Goal: Task Accomplishment & Management: Complete application form

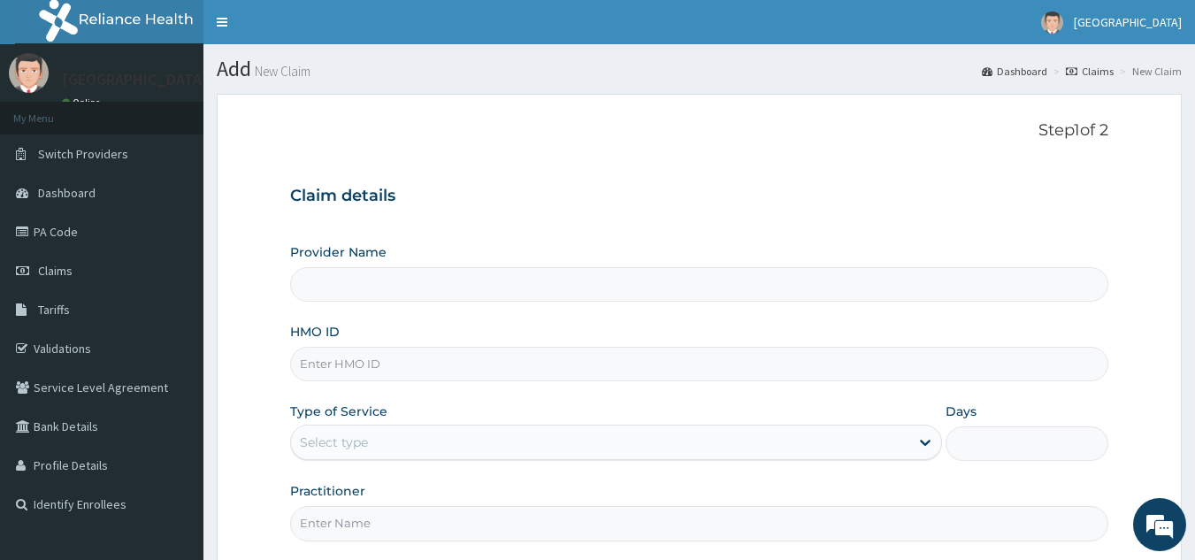
type input "[GEOGRAPHIC_DATA]"
type input "GTC/10287/A"
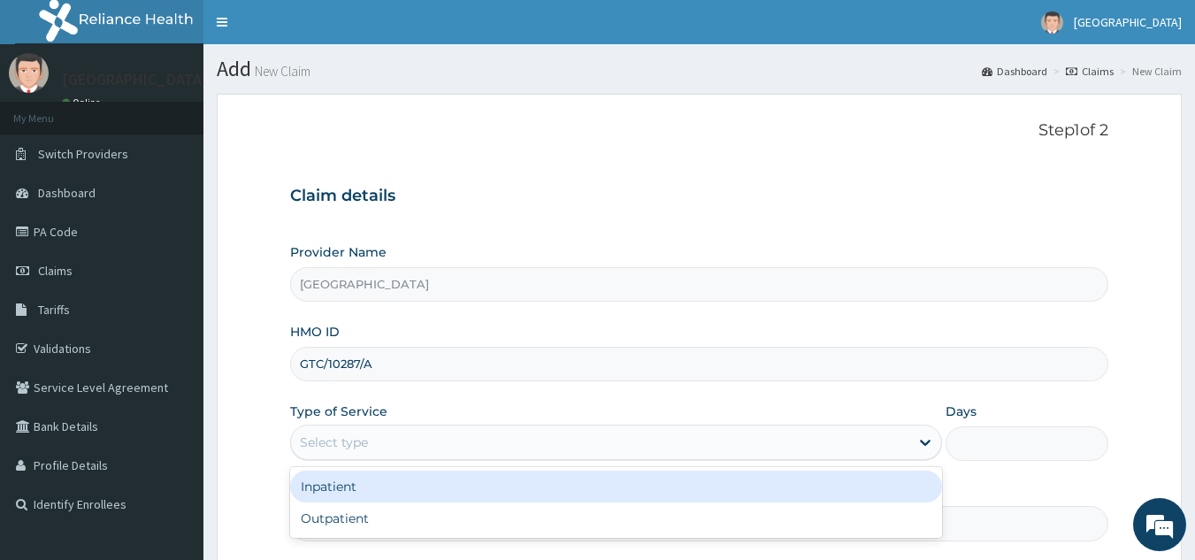
click at [350, 442] on div "Select type" at bounding box center [334, 442] width 68 height 18
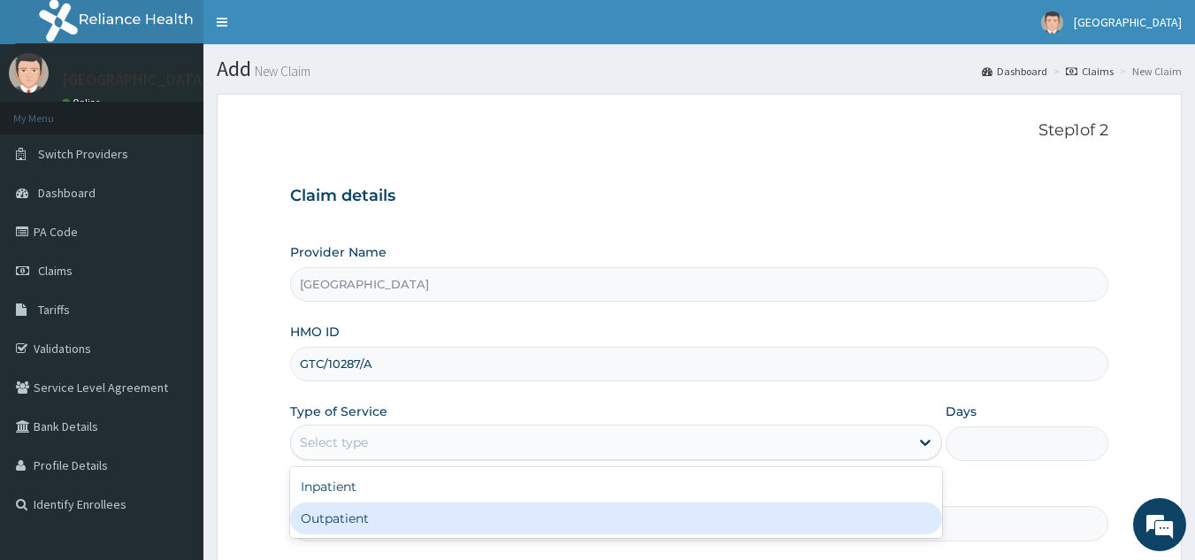
click at [333, 517] on div "Outpatient" at bounding box center [616, 518] width 652 height 32
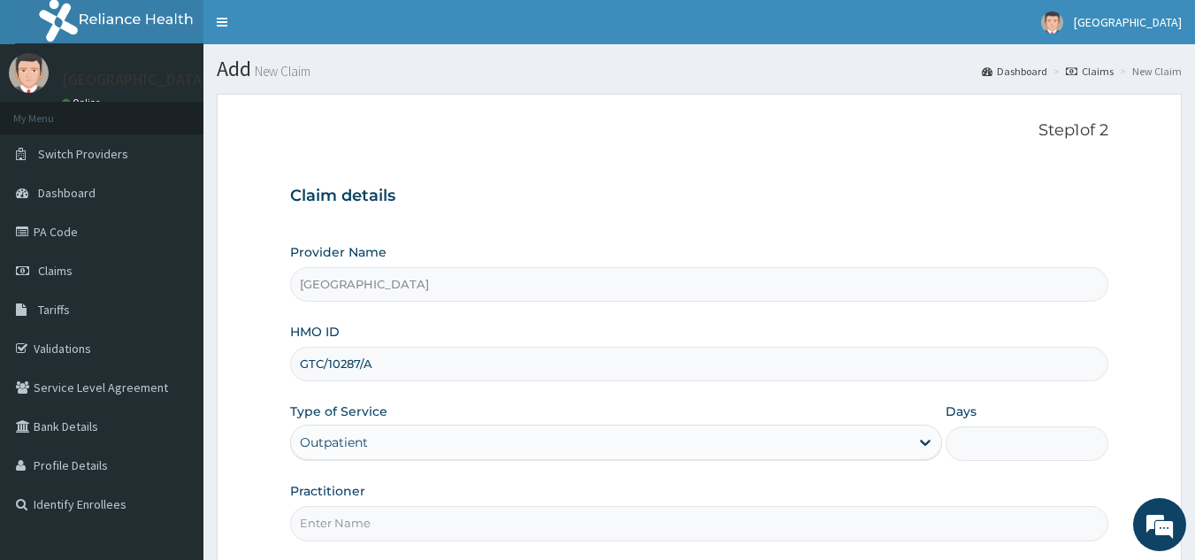
type input "1"
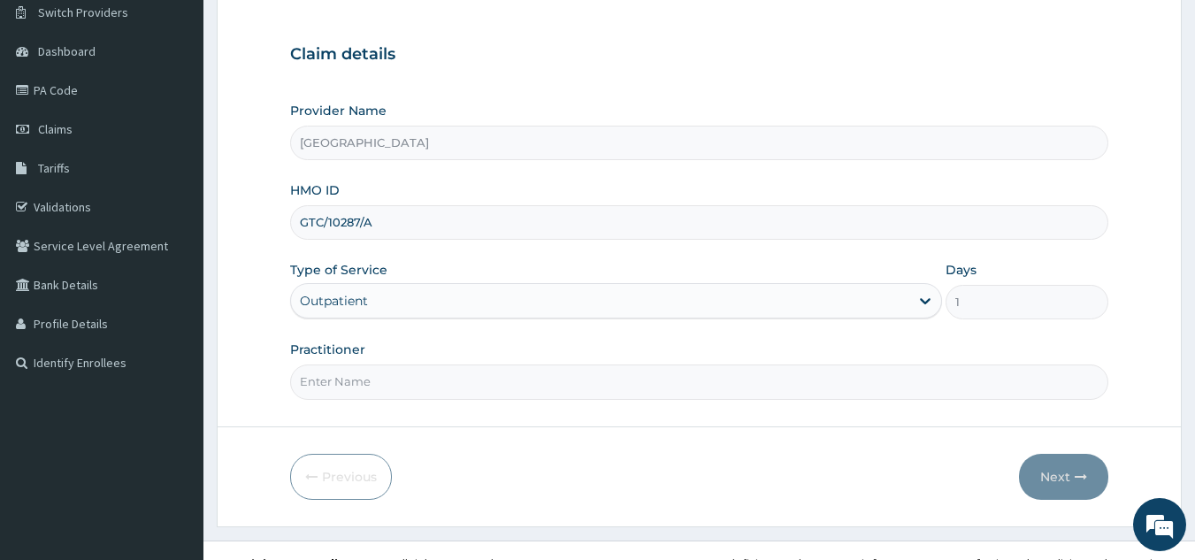
scroll to position [167, 0]
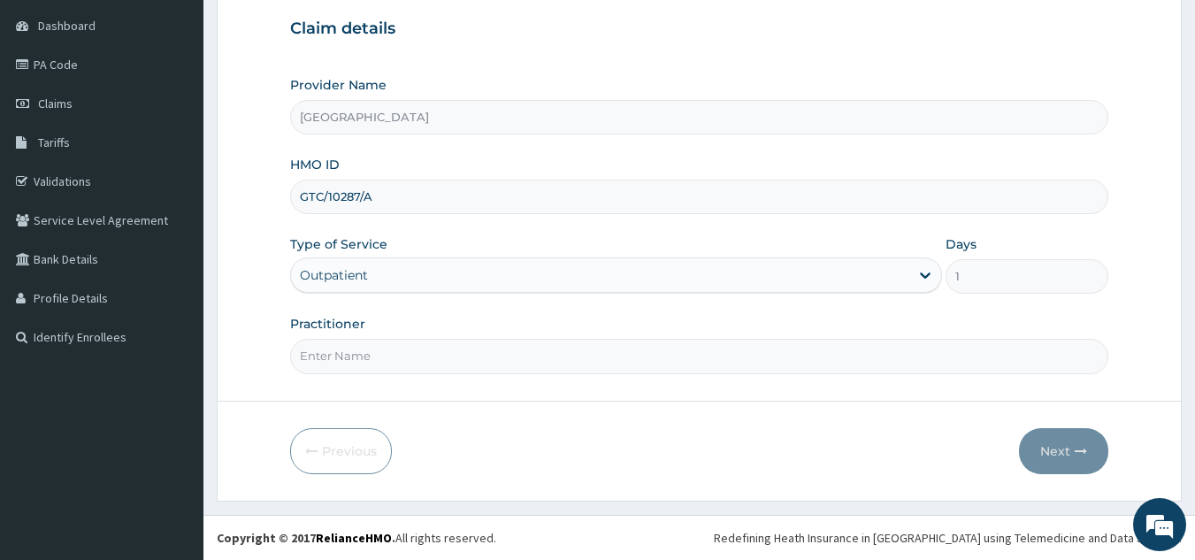
click at [441, 363] on input "Practitioner" at bounding box center [699, 356] width 819 height 34
type input "[PERSON_NAME][GEOGRAPHIC_DATA]"
click at [1057, 438] on button "Next" at bounding box center [1063, 451] width 89 height 46
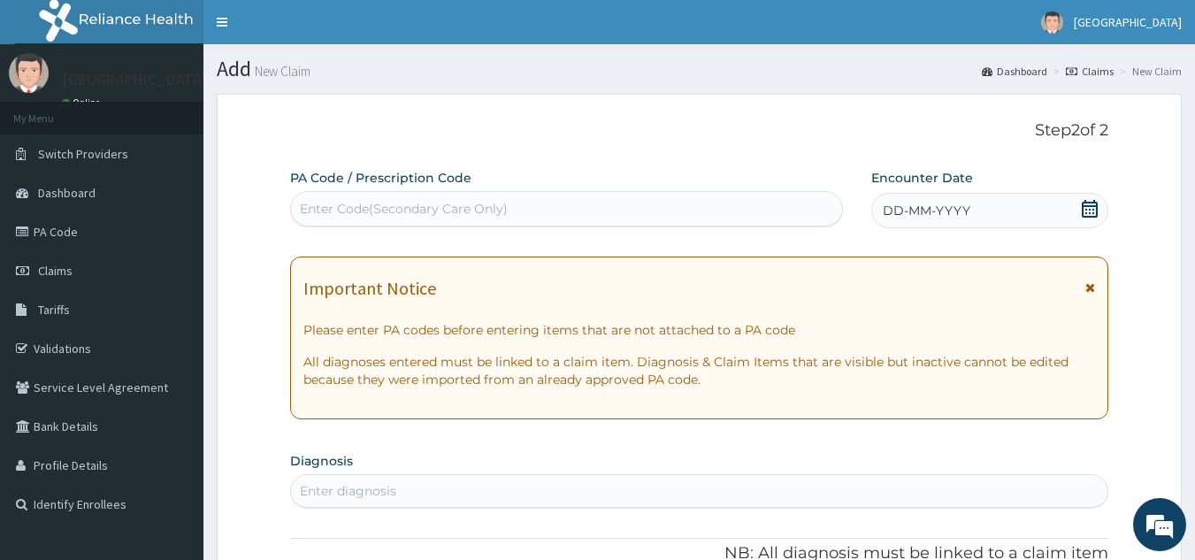
click at [1087, 202] on icon at bounding box center [1089, 209] width 16 height 18
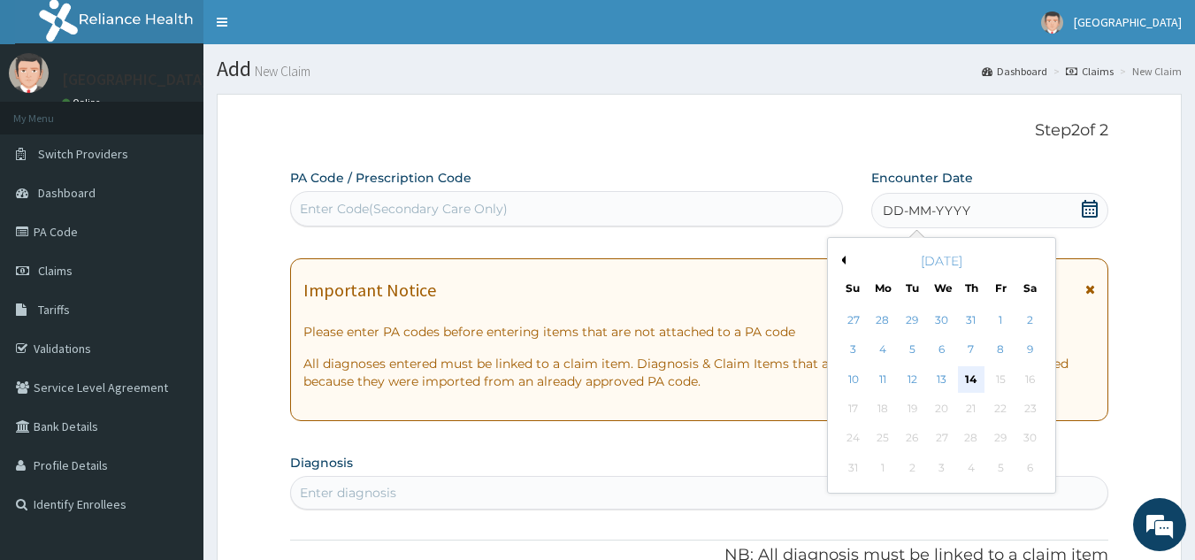
click at [973, 385] on div "14" at bounding box center [971, 379] width 27 height 27
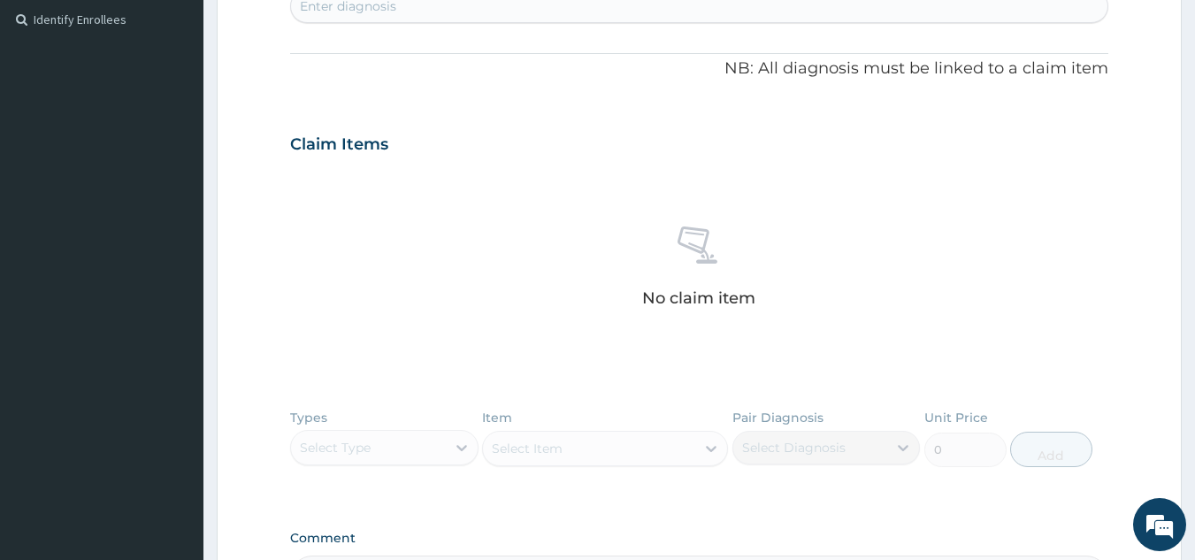
scroll to position [512, 0]
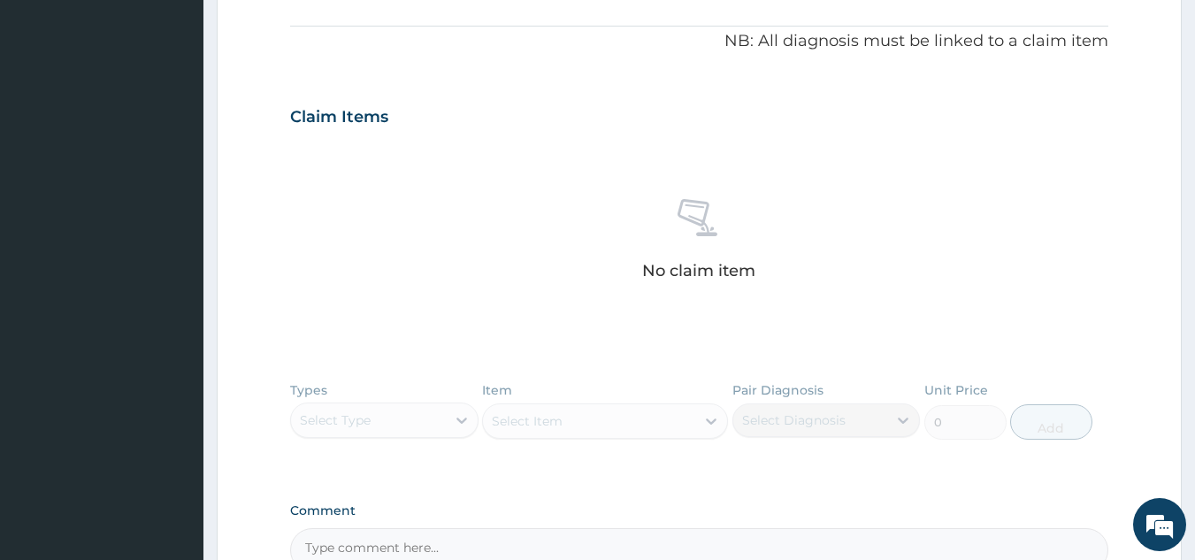
click at [646, 16] on div "PA Code / Prescription Code Enter Code(Secondary Care Only) Encounter Date [DAT…" at bounding box center [699, 114] width 819 height 915
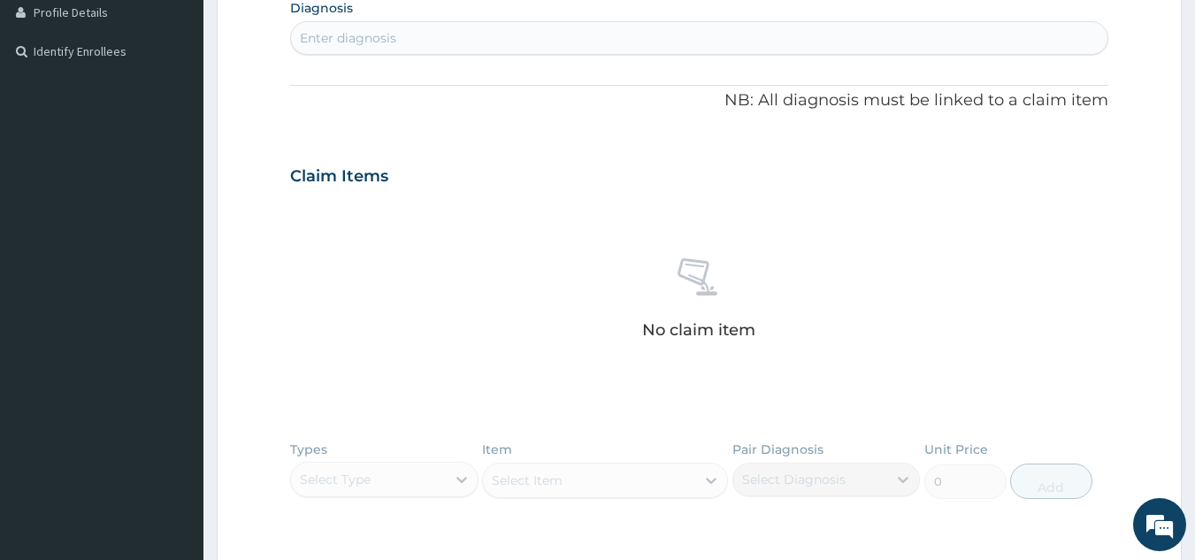
scroll to position [441, 0]
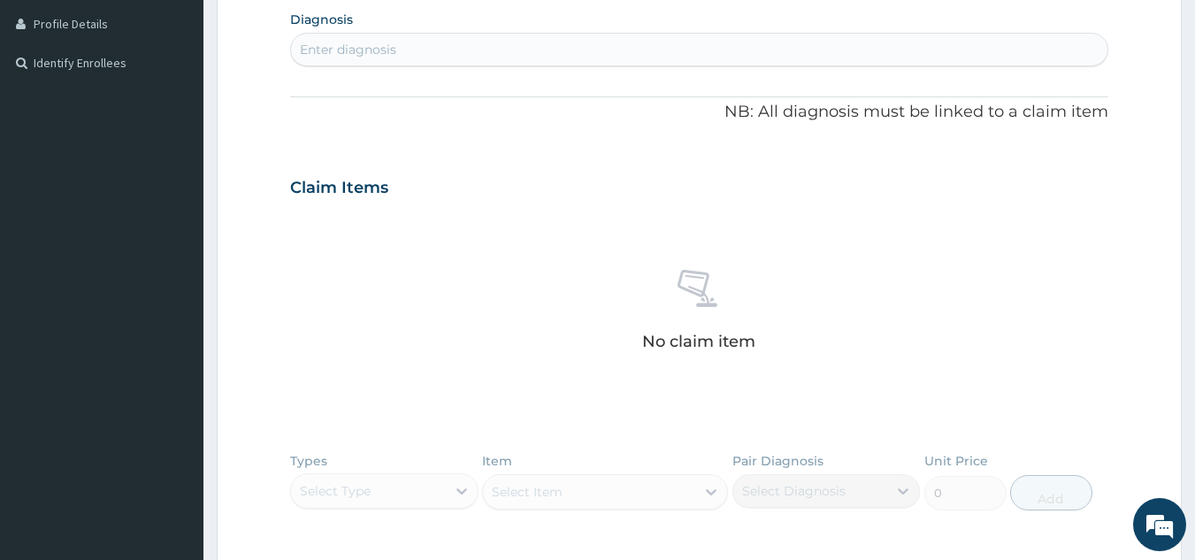
click at [543, 45] on div "Enter diagnosis" at bounding box center [699, 49] width 817 height 28
type input "[MEDICAL_DATA]"
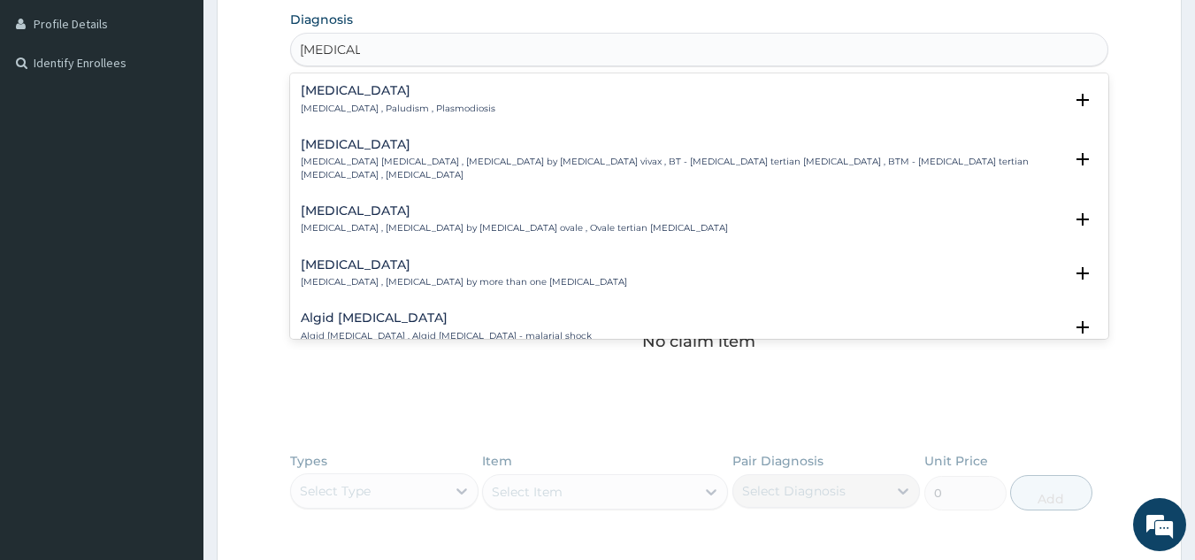
click at [318, 99] on div "[MEDICAL_DATA] [MEDICAL_DATA] , Paludism , Plasmodiosis" at bounding box center [398, 99] width 195 height 31
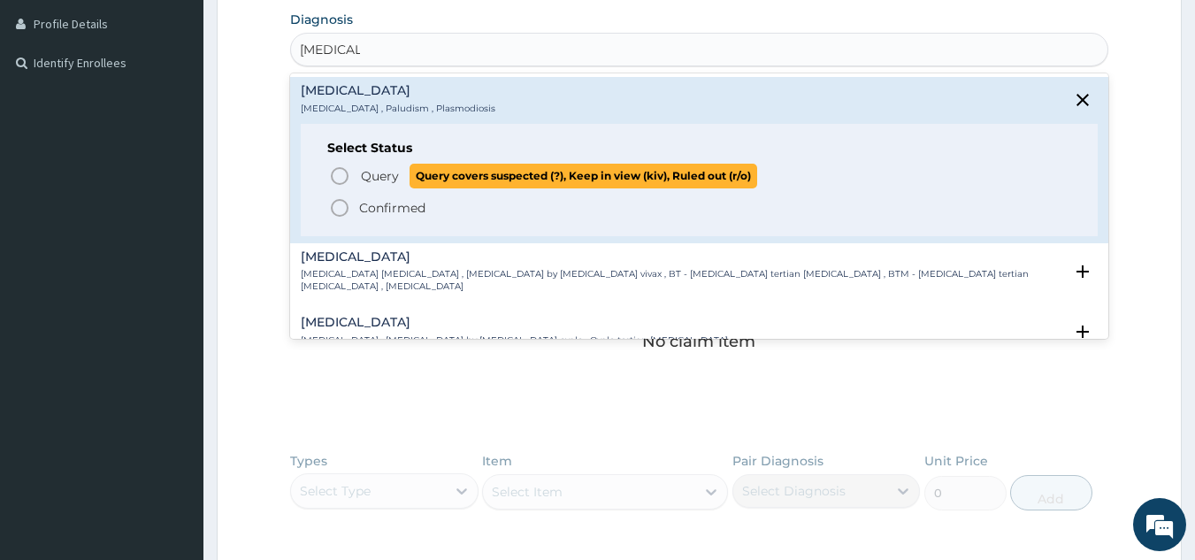
click at [341, 178] on icon "status option query" at bounding box center [339, 175] width 21 height 21
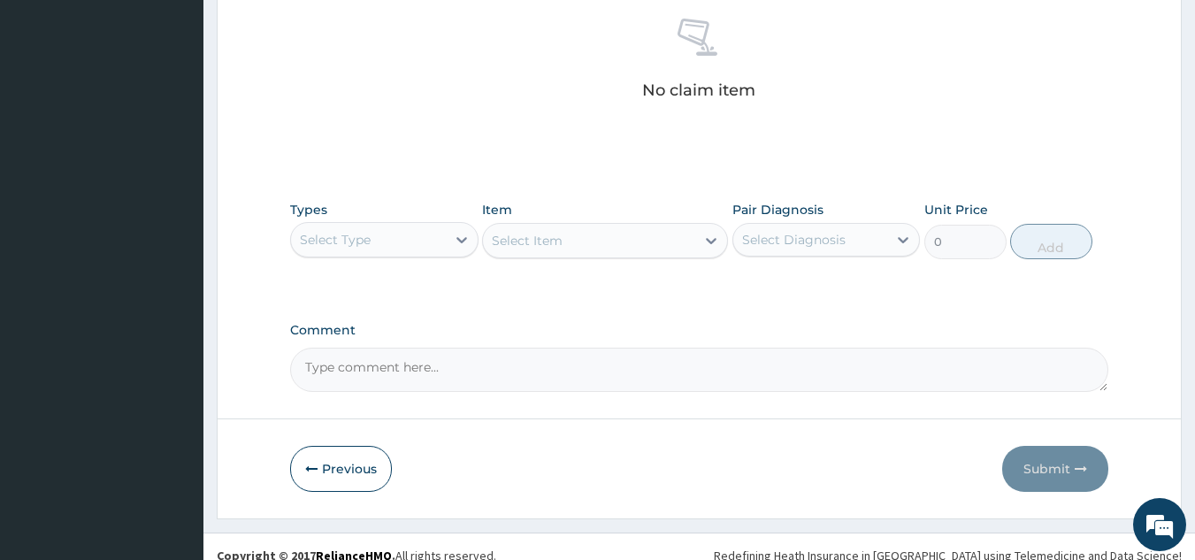
scroll to position [700, 0]
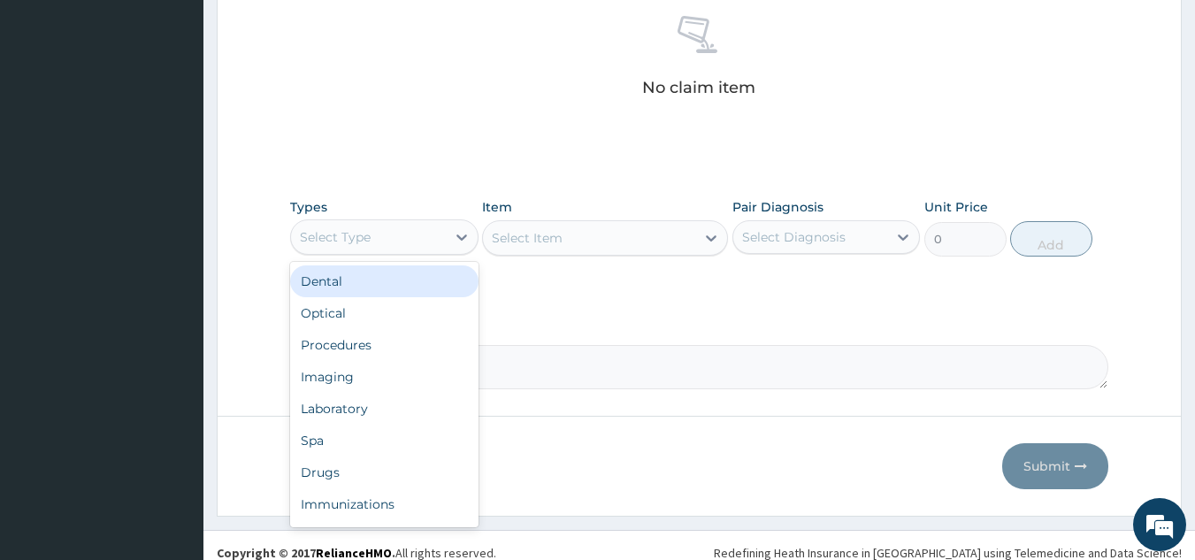
click at [370, 235] on div "Select Type" at bounding box center [368, 237] width 155 height 28
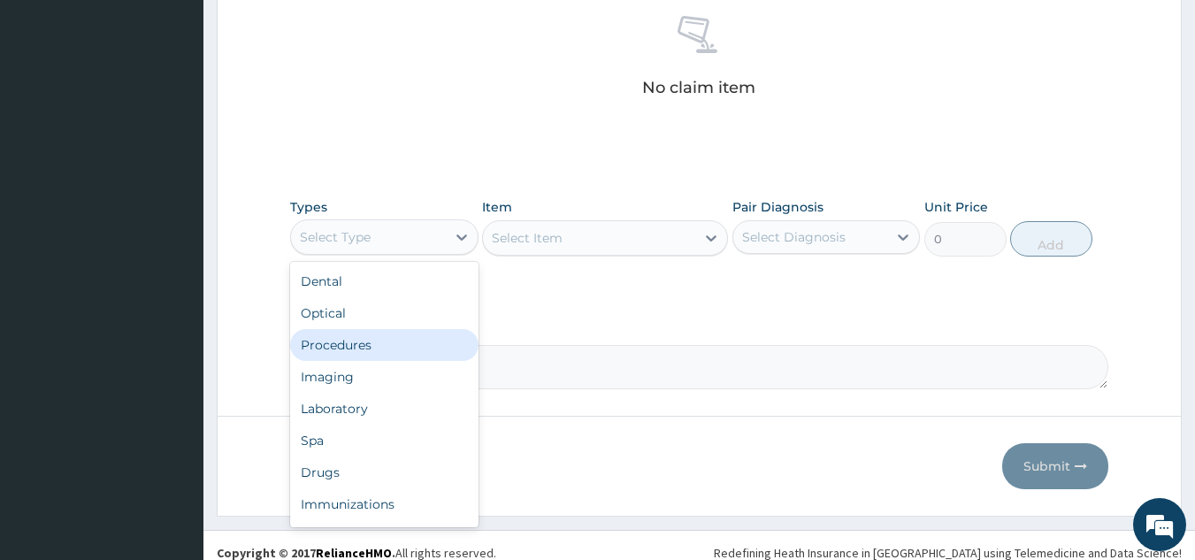
click at [334, 346] on div "Procedures" at bounding box center [384, 345] width 188 height 32
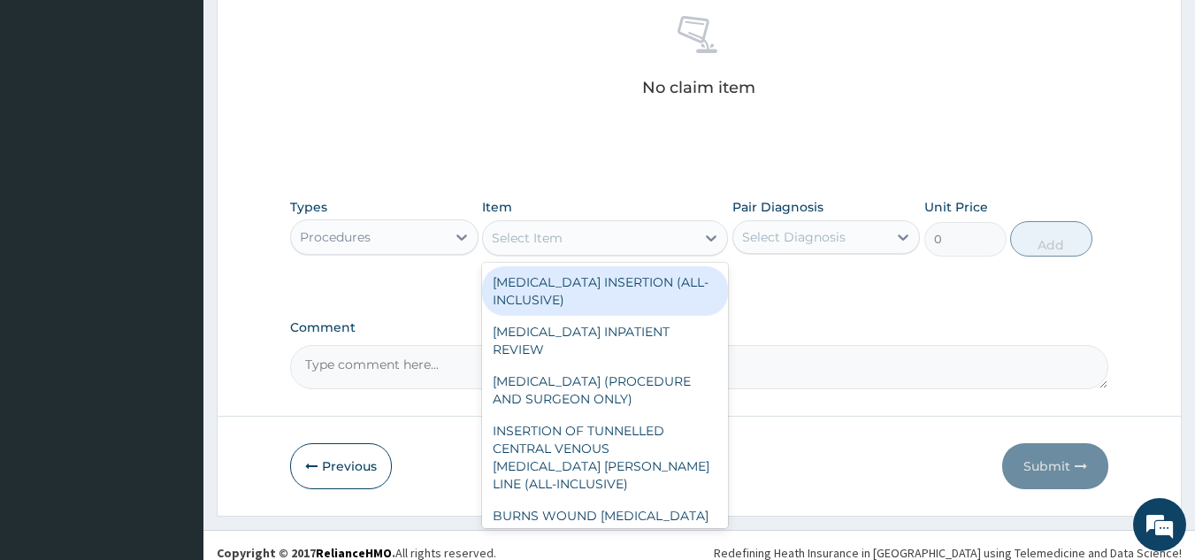
click at [530, 240] on div "Select Item" at bounding box center [527, 238] width 71 height 18
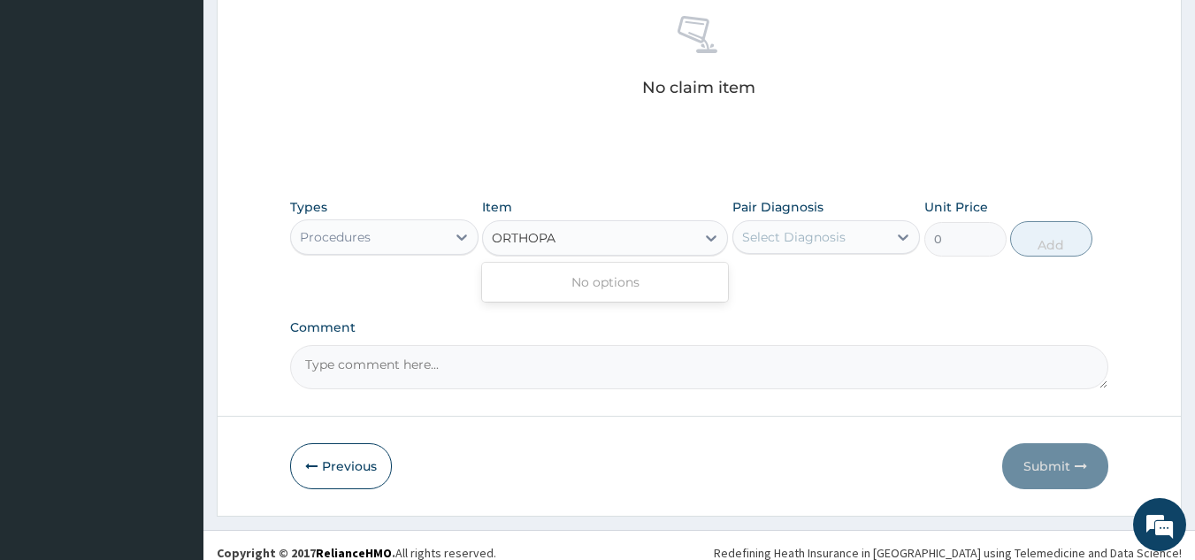
type input "ORTHOP"
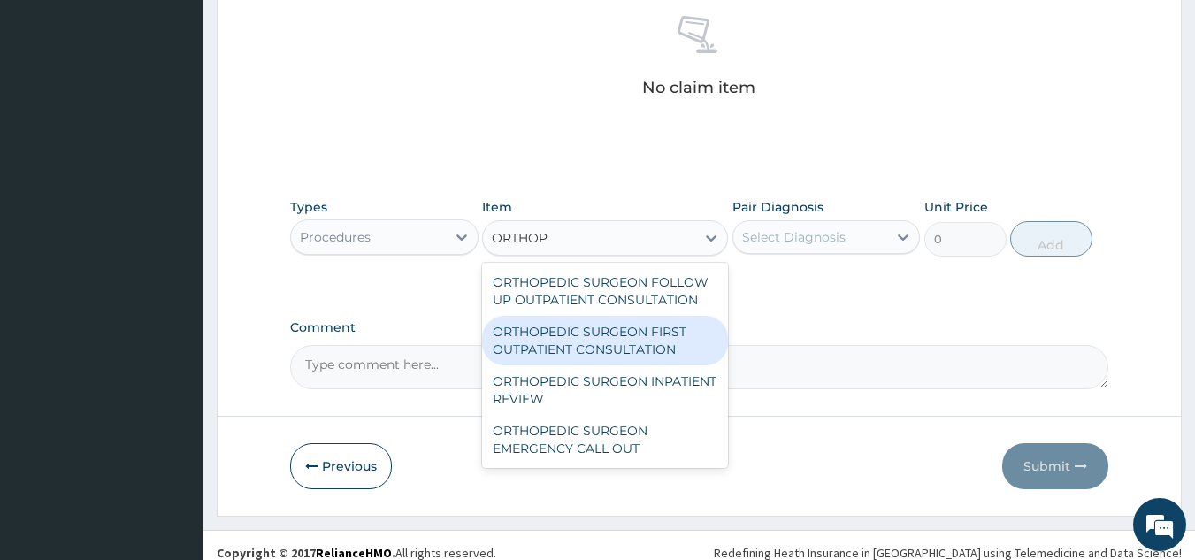
click at [561, 345] on div "ORTHOPEDIC SURGEON FIRST OUTPATIENT CONSULTATION" at bounding box center [605, 341] width 246 height 50
type input "25000"
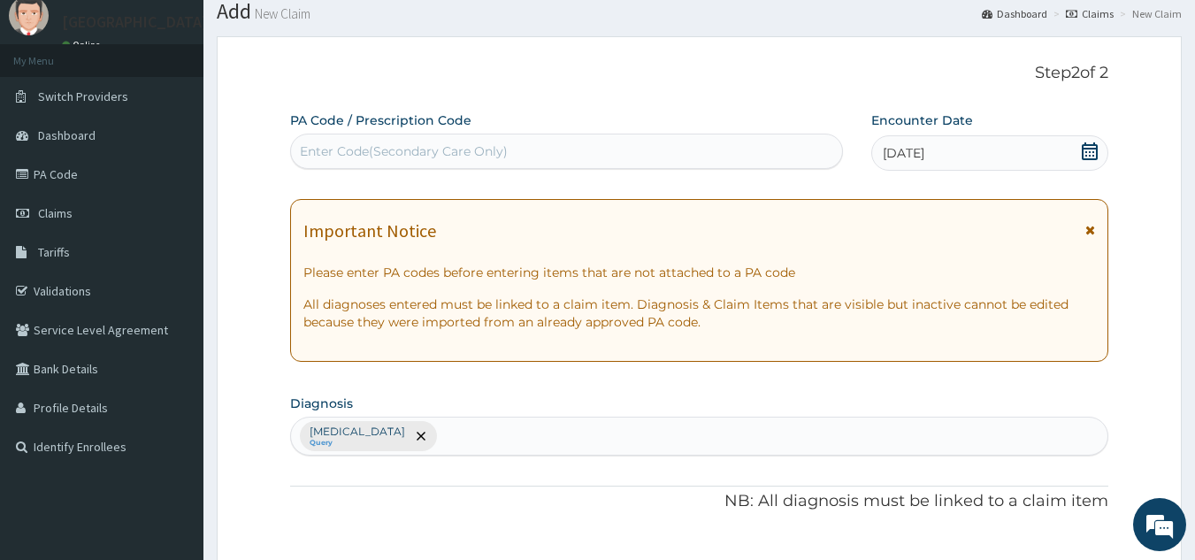
scroll to position [0, 0]
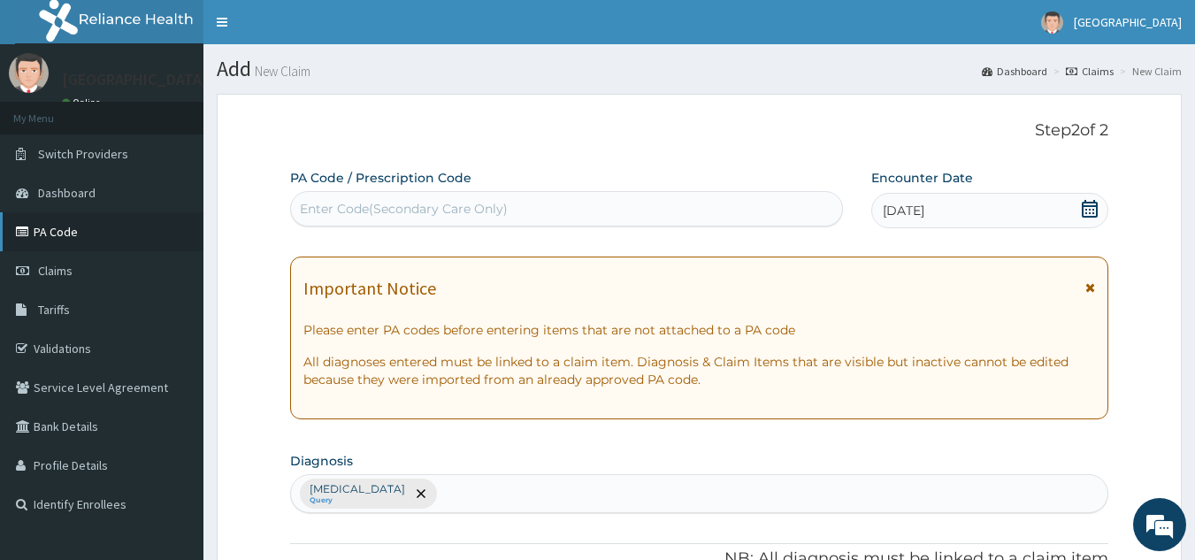
click at [48, 236] on link "PA Code" at bounding box center [101, 231] width 203 height 39
